Goal: Information Seeking & Learning: Learn about a topic

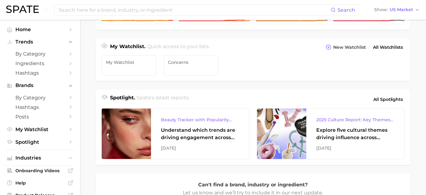
scroll to position [252, 0]
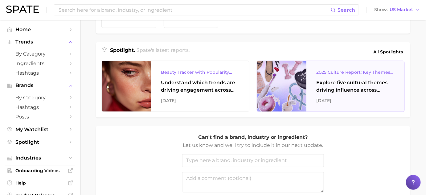
click at [303, 95] on div at bounding box center [281, 86] width 49 height 51
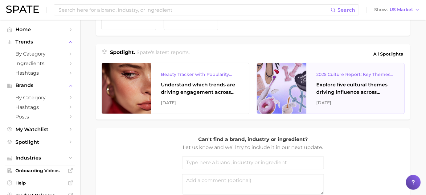
scroll to position [196, 0]
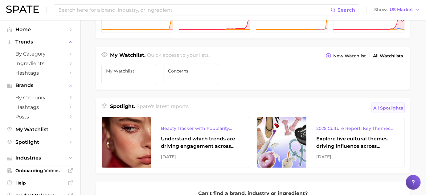
click at [388, 106] on span "All Spotlights" at bounding box center [388, 107] width 30 height 7
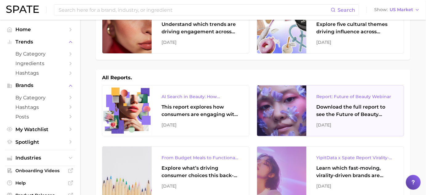
scroll to position [56, 0]
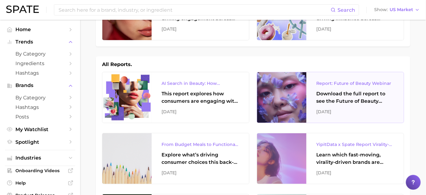
click at [361, 99] on div "Download the full report to see the Future of Beauty trends we unpacked during …" at bounding box center [355, 97] width 78 height 15
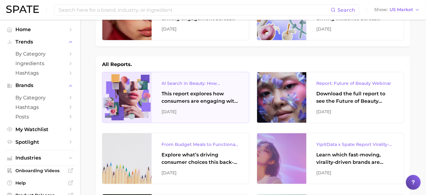
click at [205, 102] on div "This report explores how consumers are engaging with AI-powered search tools — …" at bounding box center [200, 97] width 78 height 15
